Goal: Transaction & Acquisition: Purchase product/service

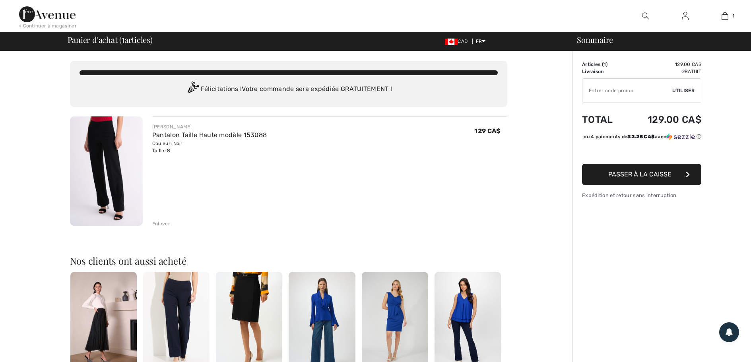
checkbox input "true"
click at [120, 185] on img at bounding box center [106, 171] width 73 height 109
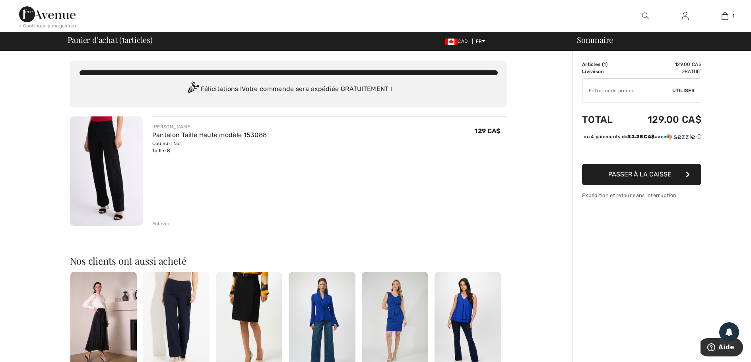
click at [120, 185] on img at bounding box center [106, 171] width 73 height 109
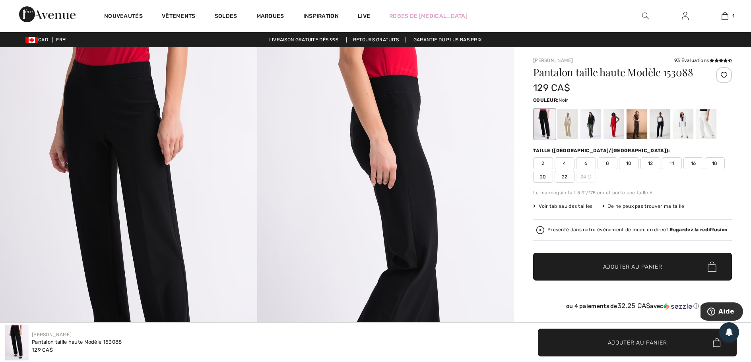
click at [738, 0] on html "Nous respectons votre vie privée. Nous utilisons des cookies pour améliorer vot…" at bounding box center [375, 181] width 751 height 362
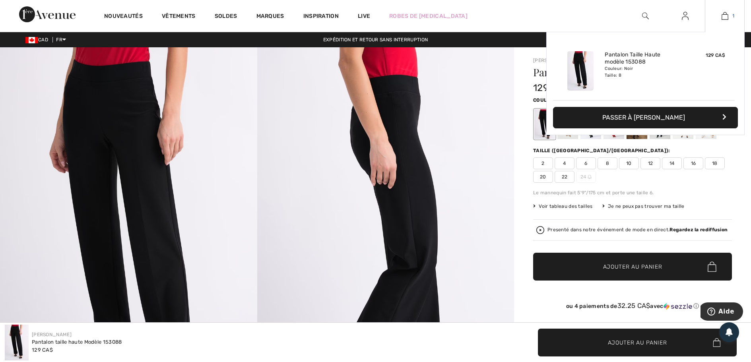
click at [724, 16] on img at bounding box center [725, 16] width 7 height 10
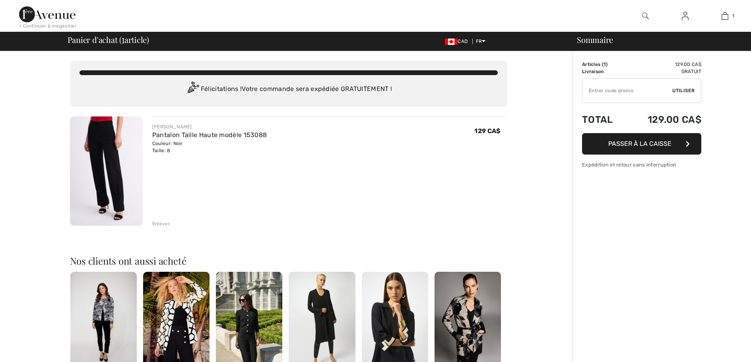
click at [156, 222] on div "Enlever" at bounding box center [161, 223] width 18 height 7
